Goal: Task Accomplishment & Management: Manage account settings

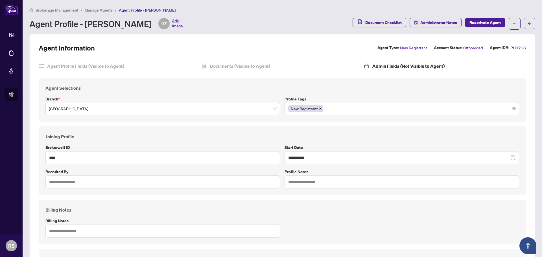
scroll to position [238, 0]
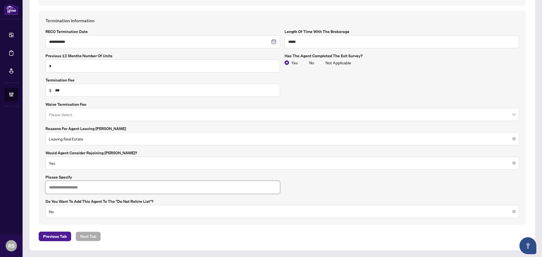
click at [74, 188] on input "text" at bounding box center [162, 187] width 234 height 13
click at [71, 166] on span "Yes" at bounding box center [282, 163] width 467 height 11
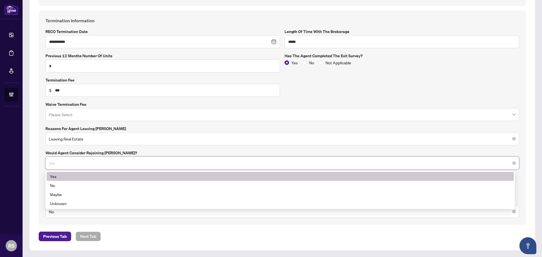
click at [54, 176] on div "Yes" at bounding box center [280, 176] width 460 height 6
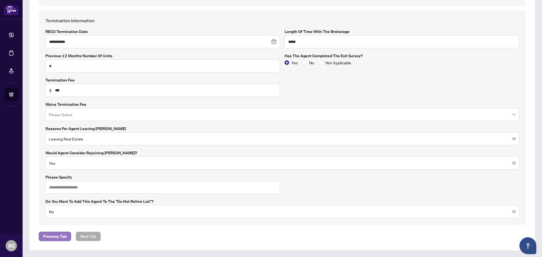
click at [54, 237] on span "Previous Tab" at bounding box center [54, 236] width 23 height 9
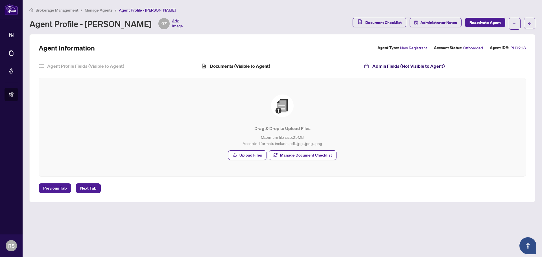
click at [408, 65] on h4 "Admin Fields (Not Visible to Agent)" at bounding box center [408, 66] width 72 height 7
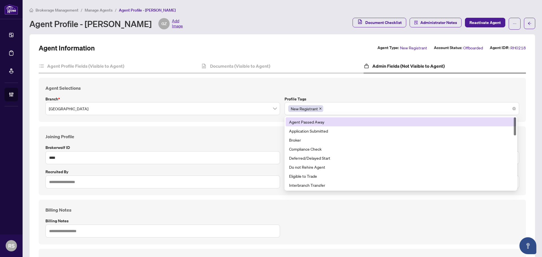
click at [347, 111] on div "New Registrant" at bounding box center [401, 109] width 227 height 10
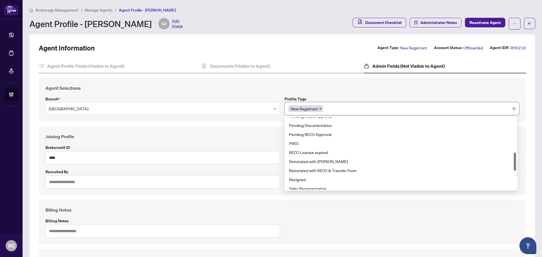
scroll to position [169, 0]
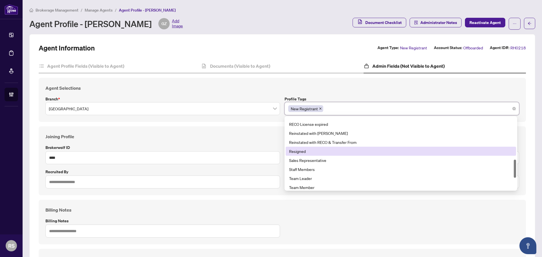
click at [300, 151] on div "Resigned" at bounding box center [400, 151] width 223 height 6
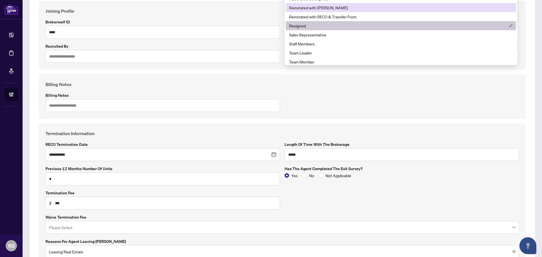
scroll to position [0, 0]
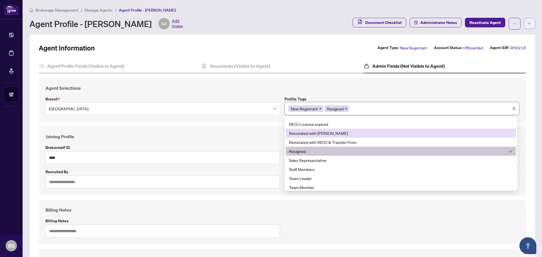
click at [528, 23] on button "button" at bounding box center [529, 23] width 11 height 11
